Goal: Information Seeking & Learning: Find contact information

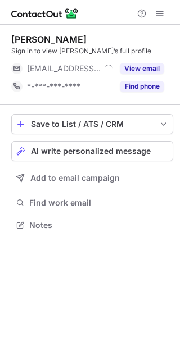
scroll to position [217, 180]
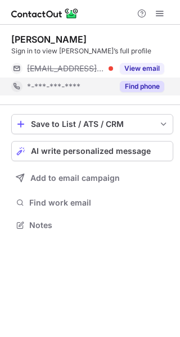
click at [135, 88] on button "Find phone" at bounding box center [142, 86] width 44 height 11
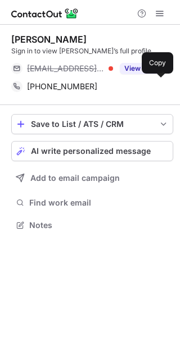
click at [135, 90] on div "+16512078026" at bounding box center [95, 86] width 137 height 10
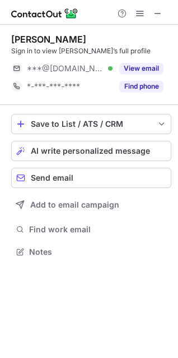
scroll to position [244, 178]
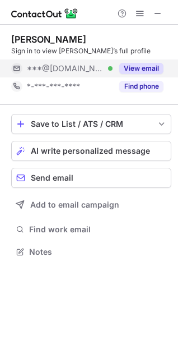
click at [145, 65] on button "View email" at bounding box center [142, 68] width 44 height 11
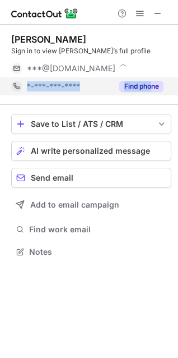
click at [150, 78] on div "Shawn Dougherty Sign in to view Shawn’s full profile ***@gmail.com *-***-***-**…" at bounding box center [91, 65] width 161 height 62
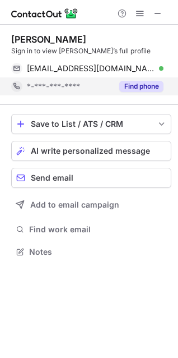
click at [154, 92] on div "Find phone" at bounding box center [138, 86] width 51 height 18
click at [113, 87] on div "*-***-***-****" at bounding box center [70, 86] width 86 height 10
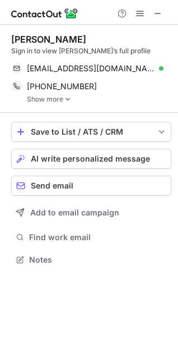
scroll to position [252, 178]
click at [63, 97] on link "Show more" at bounding box center [99, 99] width 145 height 8
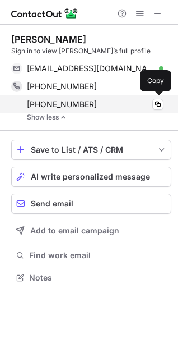
scroll to position [270, 178]
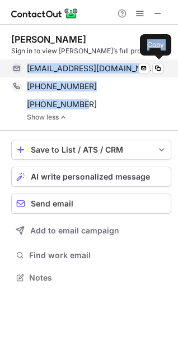
drag, startPoint x: 80, startPoint y: 104, endPoint x: 27, endPoint y: 70, distance: 62.1
click at [27, 70] on div "Shawn Dougherty Sign in to view Shawn’s full profile shawndougherty23@gmail.com…" at bounding box center [91, 78] width 161 height 88
copy div "shawndougherty23@gmail.com Verified Send email Copy +17177231762 Copy +17172953…"
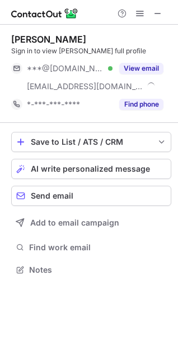
scroll to position [262, 178]
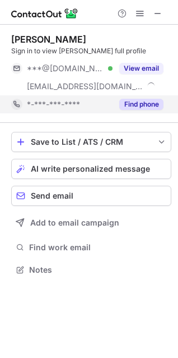
click at [151, 100] on button "Find phone" at bounding box center [142, 104] width 44 height 11
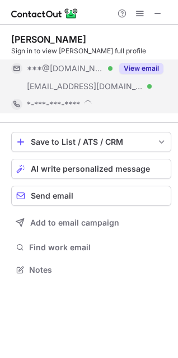
click at [146, 68] on button "View email" at bounding box center [142, 68] width 44 height 11
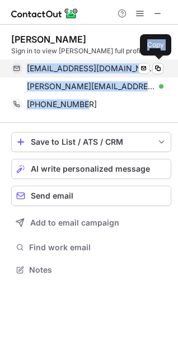
drag, startPoint x: 85, startPoint y: 112, endPoint x: 26, endPoint y: 72, distance: 70.7
click at [26, 68] on div "Alexander Levin Sign in to view Alexander’s full profile sauser33@hotmail.com V…" at bounding box center [91, 74] width 161 height 80
copy div "sauser33@hotmail.com Verified Send email Copy alexander_levin@mckinsey.com Veri…"
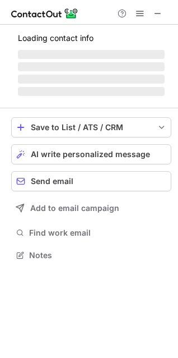
scroll to position [262, 178]
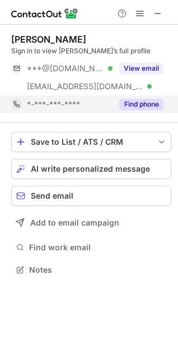
drag, startPoint x: 159, startPoint y: 107, endPoint x: 157, endPoint y: 95, distance: 11.4
click at [159, 106] on button "Find phone" at bounding box center [142, 104] width 44 height 11
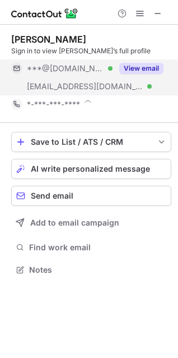
click at [152, 66] on button "View email" at bounding box center [142, 68] width 44 height 11
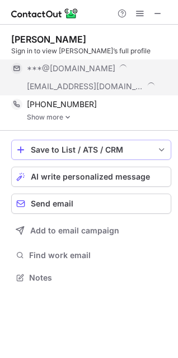
scroll to position [270, 178]
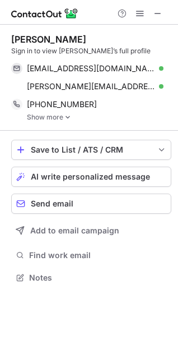
click at [65, 120] on img at bounding box center [68, 117] width 7 height 8
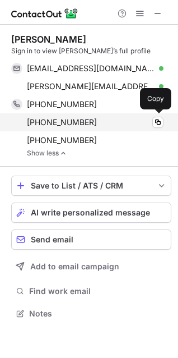
scroll to position [306, 178]
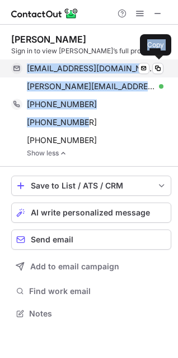
drag, startPoint x: 88, startPoint y: 126, endPoint x: 28, endPoint y: 68, distance: 82.9
click at [28, 68] on div "[PERSON_NAME] Sign in to view [PERSON_NAME]’s full profile [EMAIL_ADDRESS][DOMA…" at bounding box center [91, 95] width 161 height 123
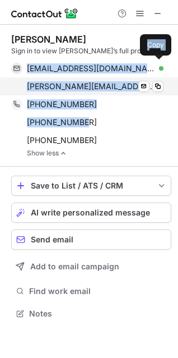
copy div "[EMAIL_ADDRESS][DOMAIN_NAME] Verified Send email Copy [PERSON_NAME][EMAIL_ADDRE…"
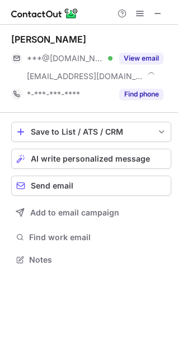
scroll to position [252, 178]
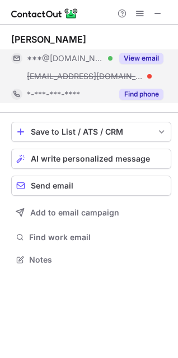
click at [81, 97] on div "*-***-***-****" at bounding box center [70, 94] width 86 height 10
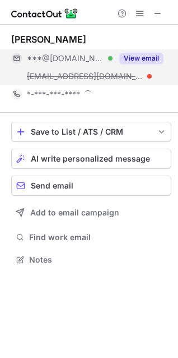
click at [80, 69] on div "***@highmark.com" at bounding box center [62, 76] width 102 height 18
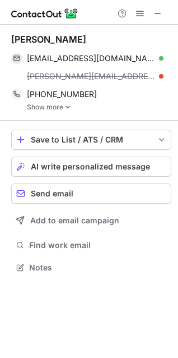
click at [76, 105] on link "Show more" at bounding box center [99, 107] width 145 height 8
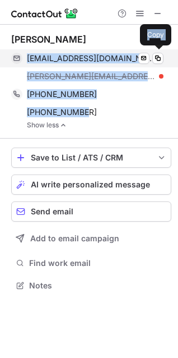
drag, startPoint x: 87, startPoint y: 114, endPoint x: 26, endPoint y: 58, distance: 83.4
click at [26, 58] on div "Lynn D jldoll1@gmail.com Verified Send email Copy lynn.d@highmark.com +17177323…" at bounding box center [91, 81] width 161 height 95
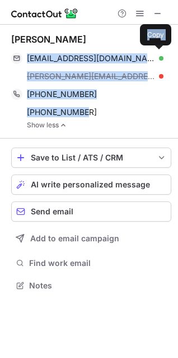
copy div "jldoll1@gmail.com Verified Send email Copy lynn.d@highmark.com +17177323667 Cop…"
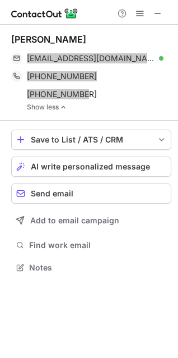
scroll to position [260, 178]
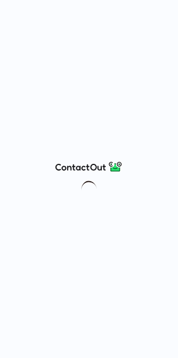
click at [178, 111] on div at bounding box center [89, 179] width 178 height 358
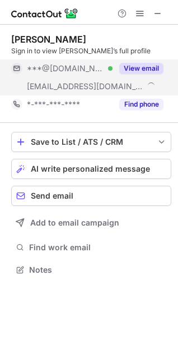
scroll to position [262, 178]
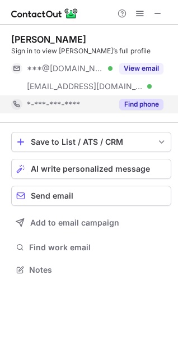
click at [79, 107] on span "*-***-***-****" at bounding box center [53, 104] width 53 height 10
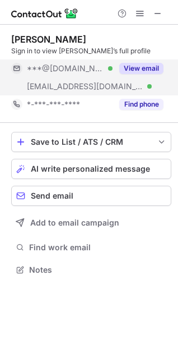
click at [77, 80] on div "[EMAIL_ADDRESS][DOMAIN_NAME] Verified" at bounding box center [62, 86] width 102 height 18
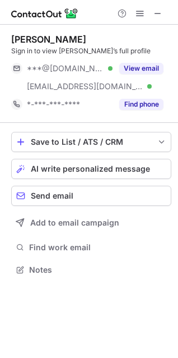
scroll to position [262, 178]
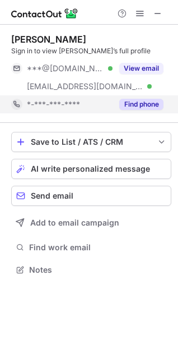
click at [56, 107] on span "*-***-***-****" at bounding box center [53, 104] width 53 height 10
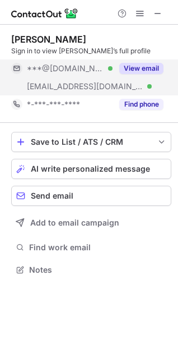
click at [55, 89] on span "[EMAIL_ADDRESS][DOMAIN_NAME]" at bounding box center [85, 86] width 117 height 10
